Goal: Find contact information: Find contact information

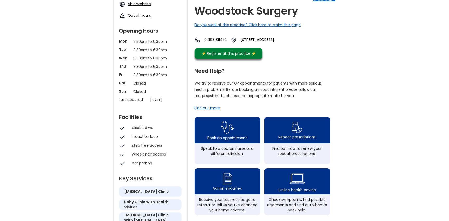
scroll to position [38, 0]
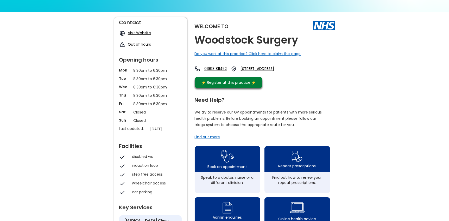
click at [269, 72] on link "[STREET_ADDRESS]" at bounding box center [263, 69] width 45 height 6
